Goal: Use online tool/utility: Utilize a website feature to perform a specific function

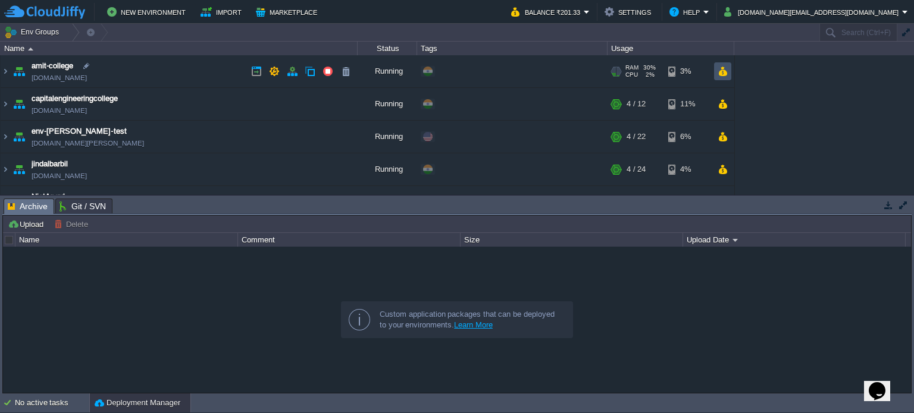
click at [725, 71] on button "button" at bounding box center [722, 71] width 10 height 11
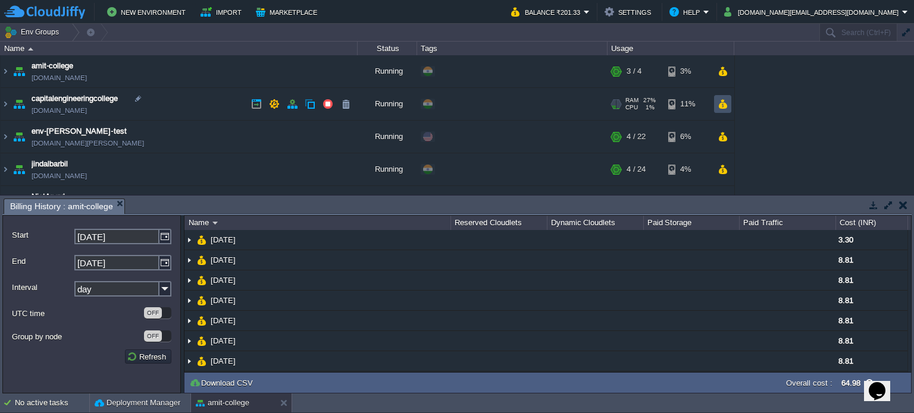
click at [721, 103] on button "button" at bounding box center [722, 104] width 10 height 11
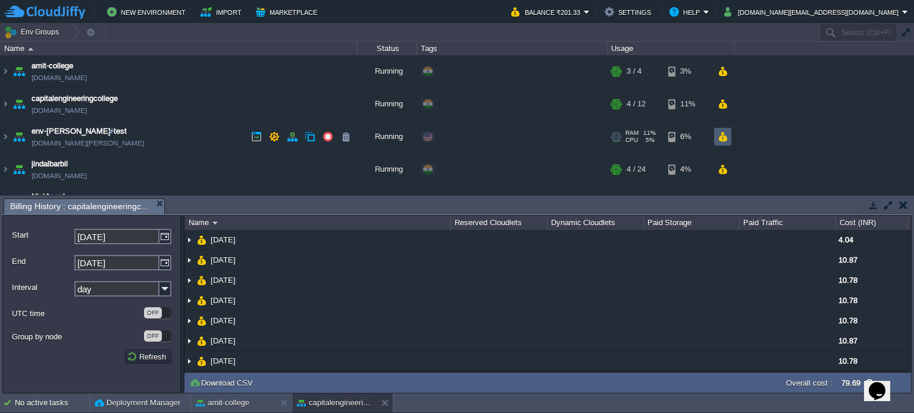
click at [725, 142] on td at bounding box center [722, 137] width 17 height 18
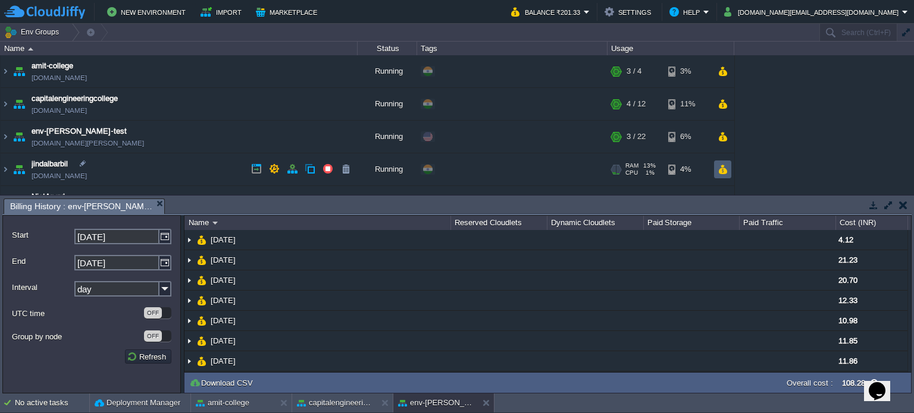
click at [725, 167] on button "button" at bounding box center [722, 169] width 10 height 11
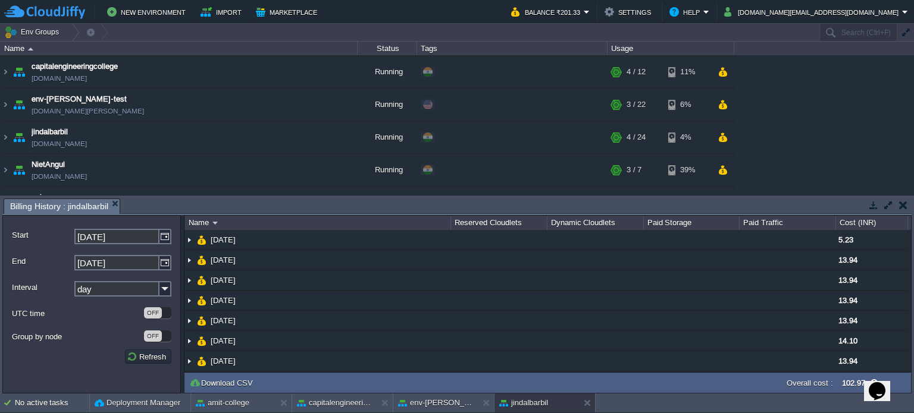
scroll to position [59, 0]
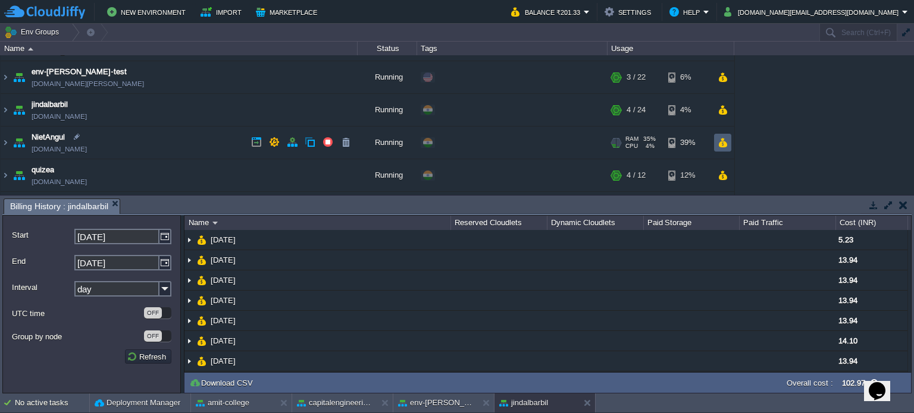
click at [722, 142] on button "button" at bounding box center [722, 142] width 10 height 11
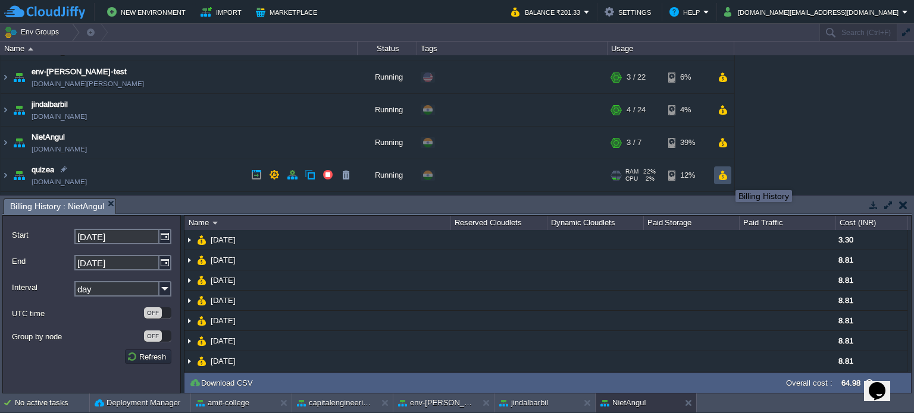
click at [725, 178] on button "button" at bounding box center [722, 175] width 10 height 11
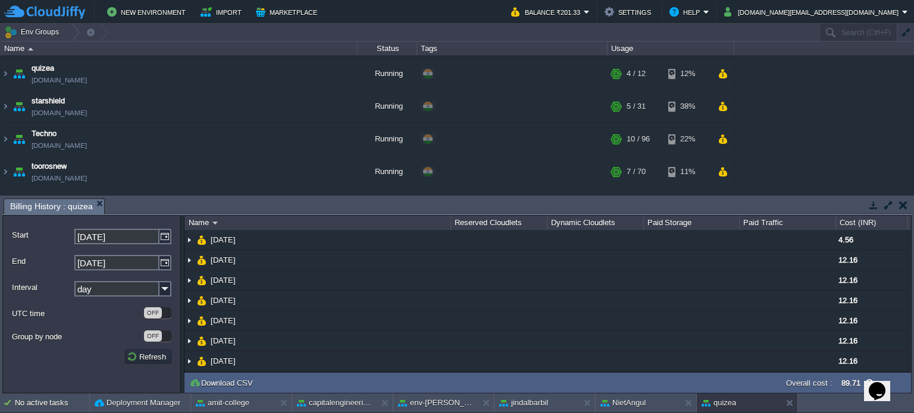
scroll to position [178, 0]
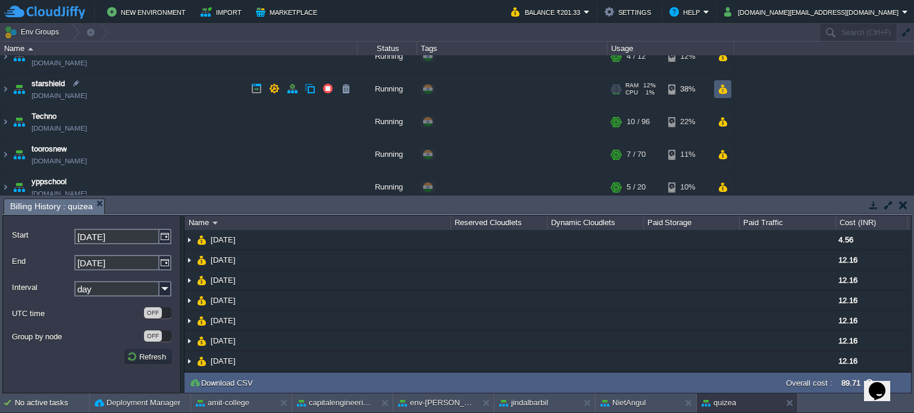
click at [723, 90] on button "button" at bounding box center [722, 89] width 10 height 11
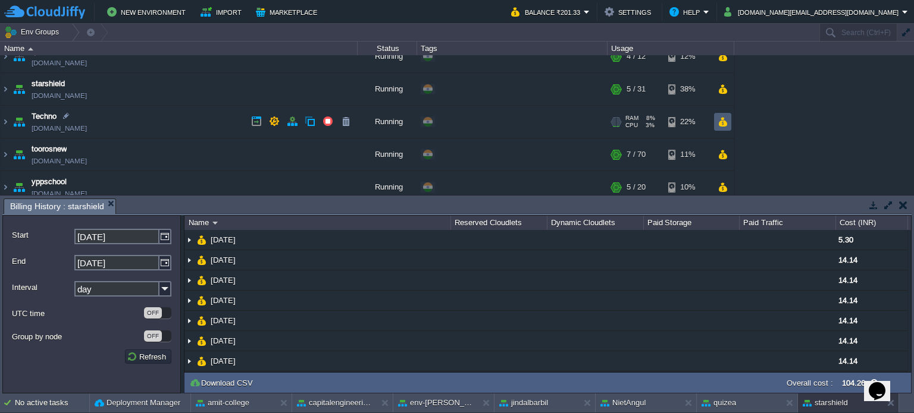
click at [728, 123] on td at bounding box center [722, 122] width 17 height 18
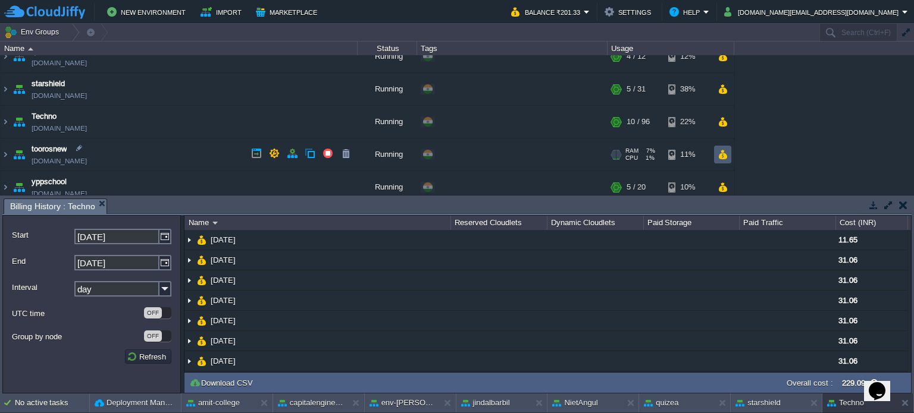
click at [723, 152] on button "button" at bounding box center [722, 154] width 10 height 11
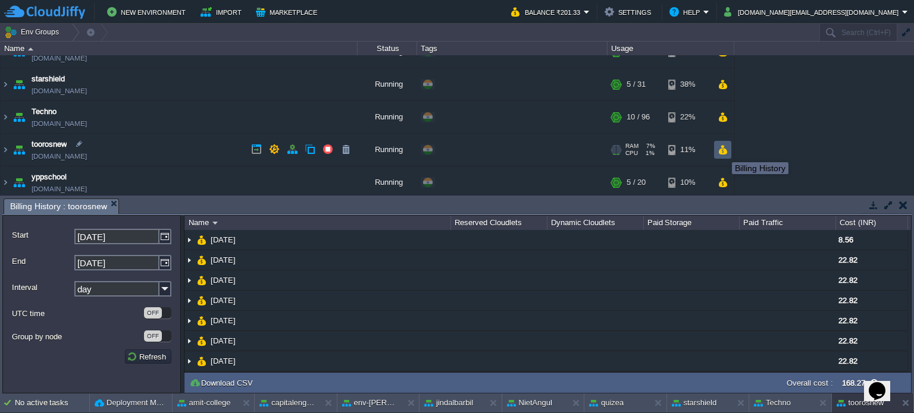
scroll to position [186, 0]
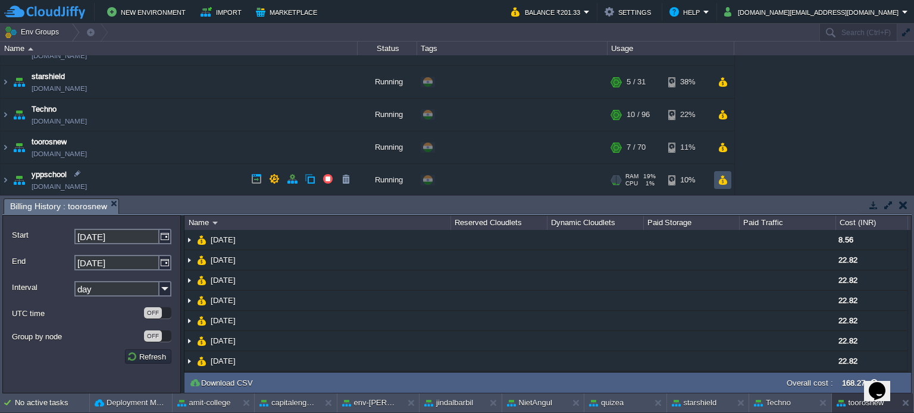
click at [723, 177] on button "button" at bounding box center [722, 180] width 10 height 11
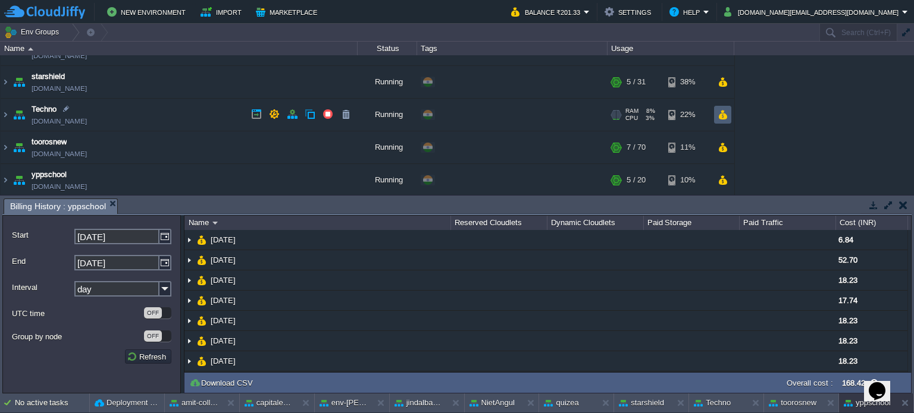
click at [720, 116] on button "button" at bounding box center [722, 114] width 10 height 11
click at [288, 111] on button "button" at bounding box center [292, 114] width 11 height 11
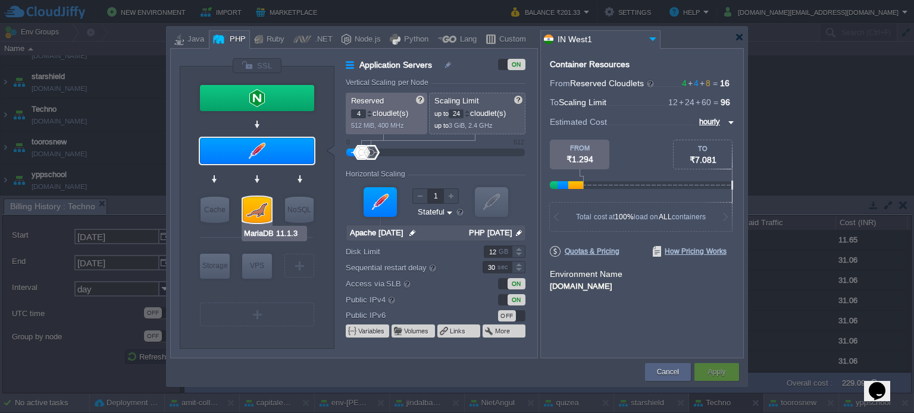
click at [259, 201] on div at bounding box center [257, 210] width 29 height 26
type input "SQL Databases"
type input "8"
type input "60"
type input "MariaDB 11.1.3"
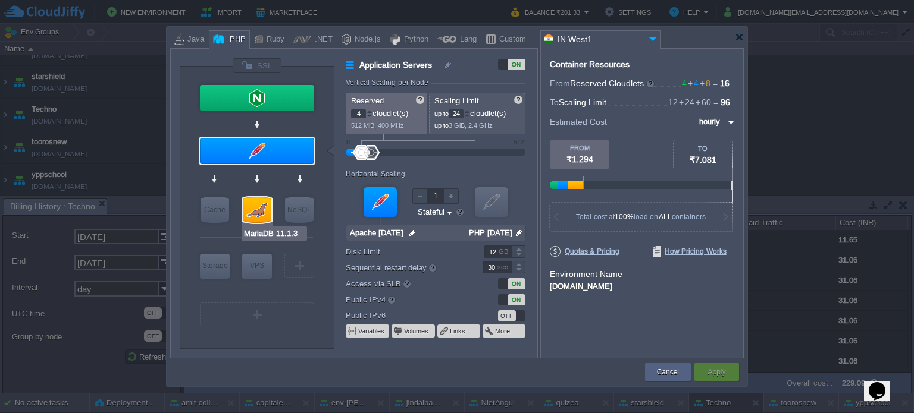
type input "null"
type input "11.1.3"
type input "Stateless"
type input "10"
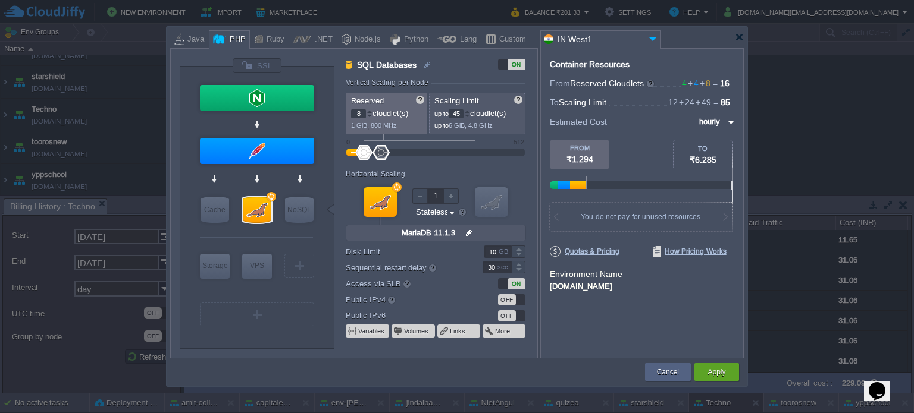
click at [469, 116] on div at bounding box center [467, 116] width 6 height 4
type input "44"
click at [708, 371] on button "Apply" at bounding box center [716, 372] width 18 height 12
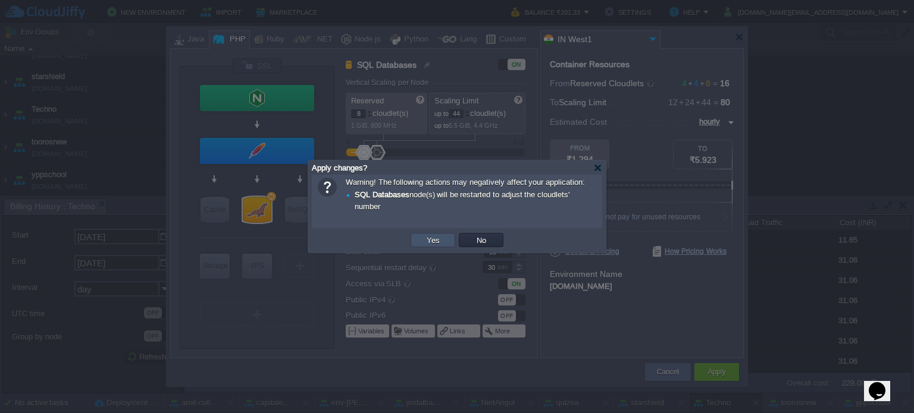
click at [440, 242] on button "Yes" at bounding box center [433, 240] width 20 height 11
